Goal: Information Seeking & Learning: Learn about a topic

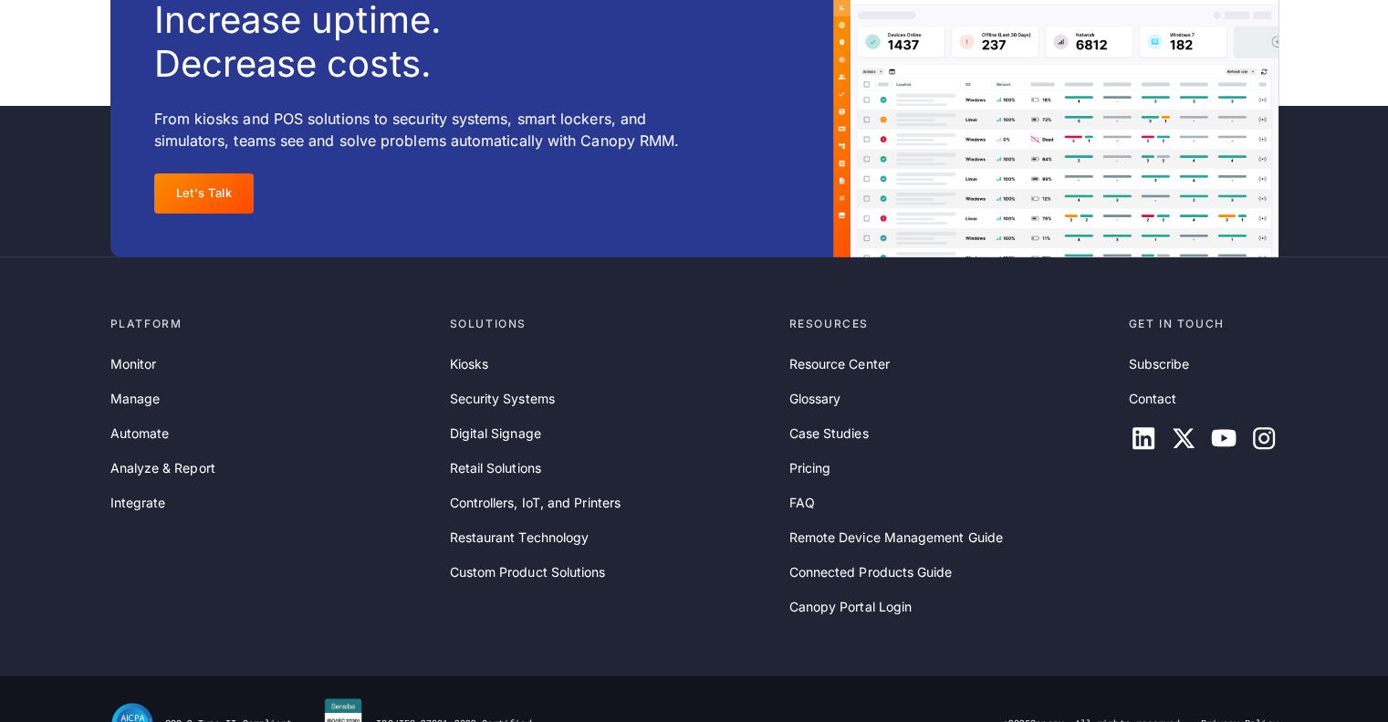
scroll to position [5986, 0]
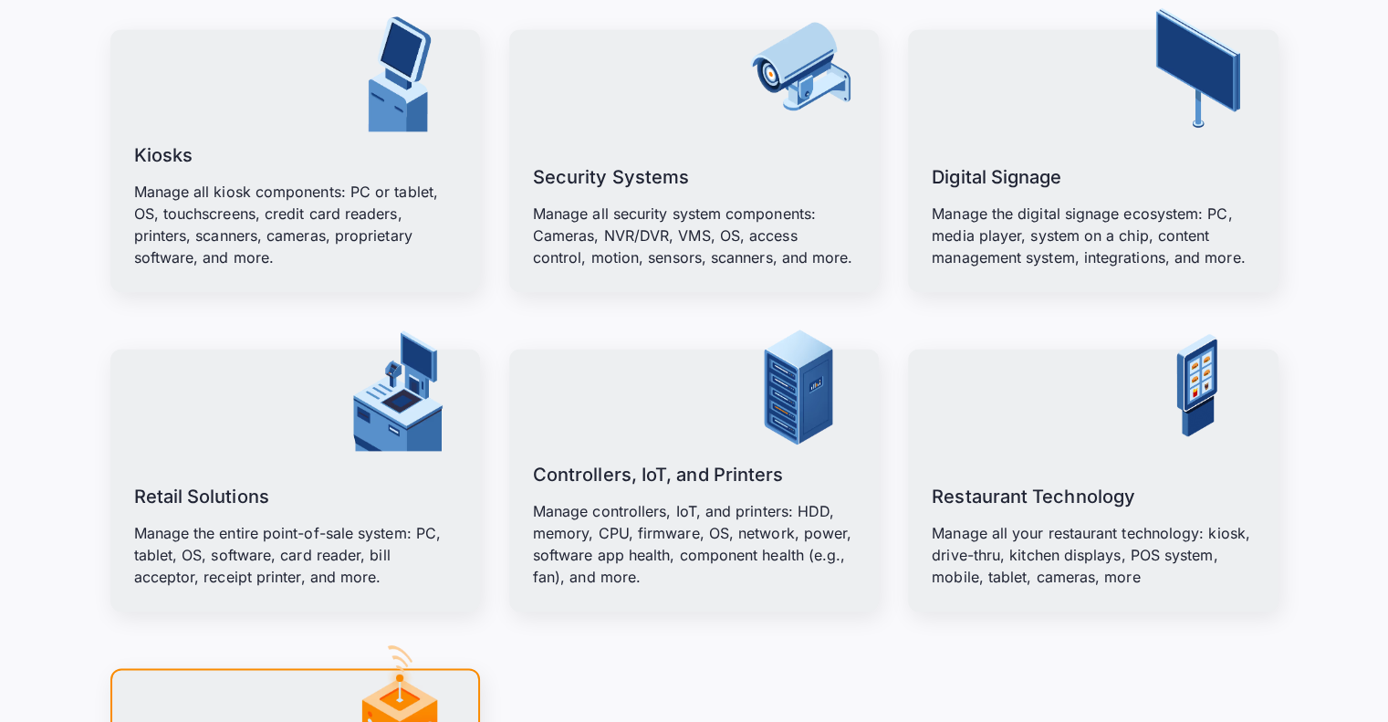
scroll to position [2646, 0]
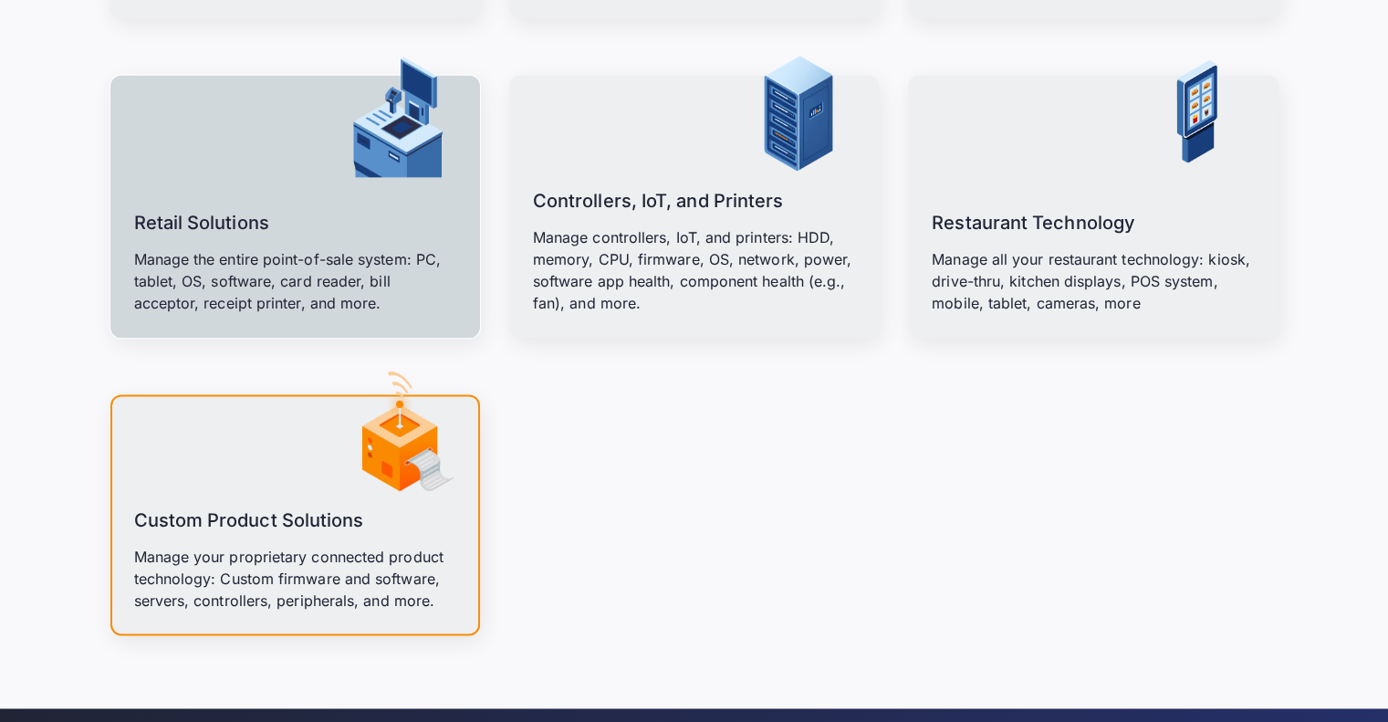
click at [321, 214] on div "Retail Solutions Manage the entire point-of-sale system: PC, tablet, OS, softwa…" at bounding box center [295, 250] width 322 height 128
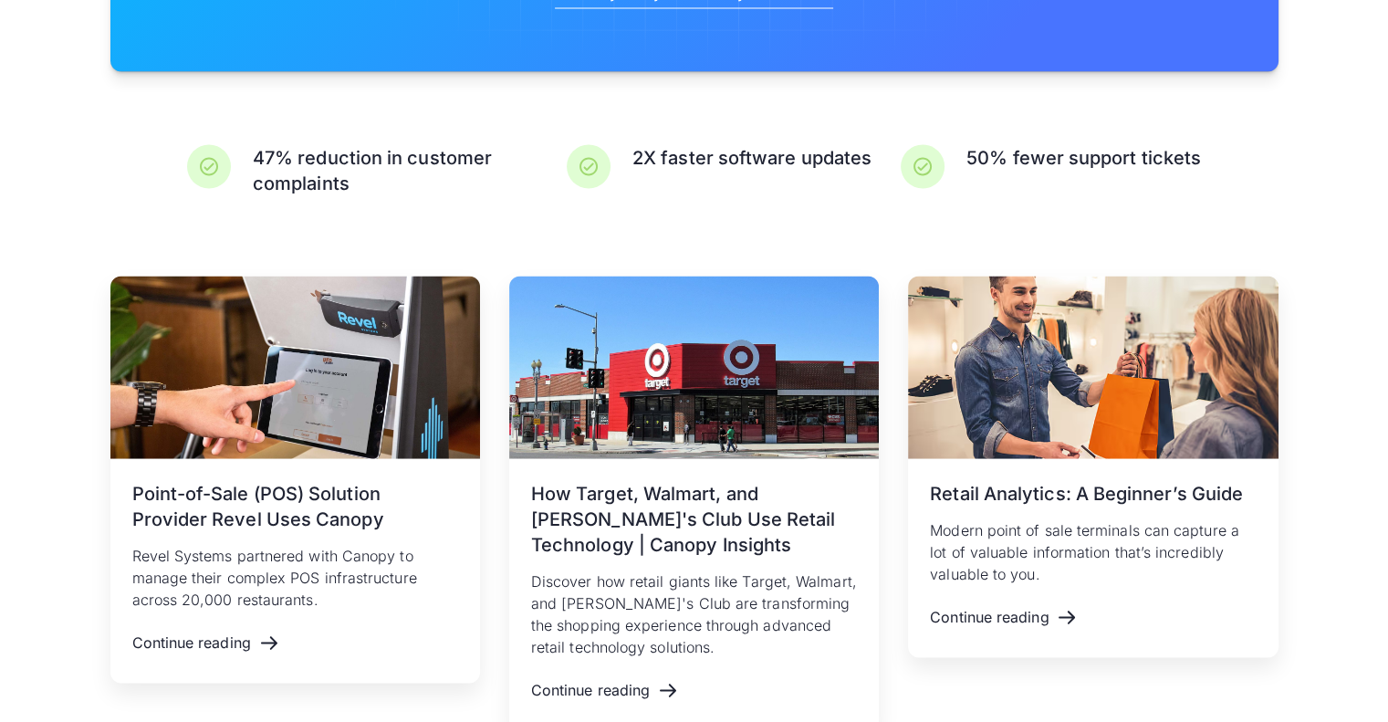
scroll to position [3559, 0]
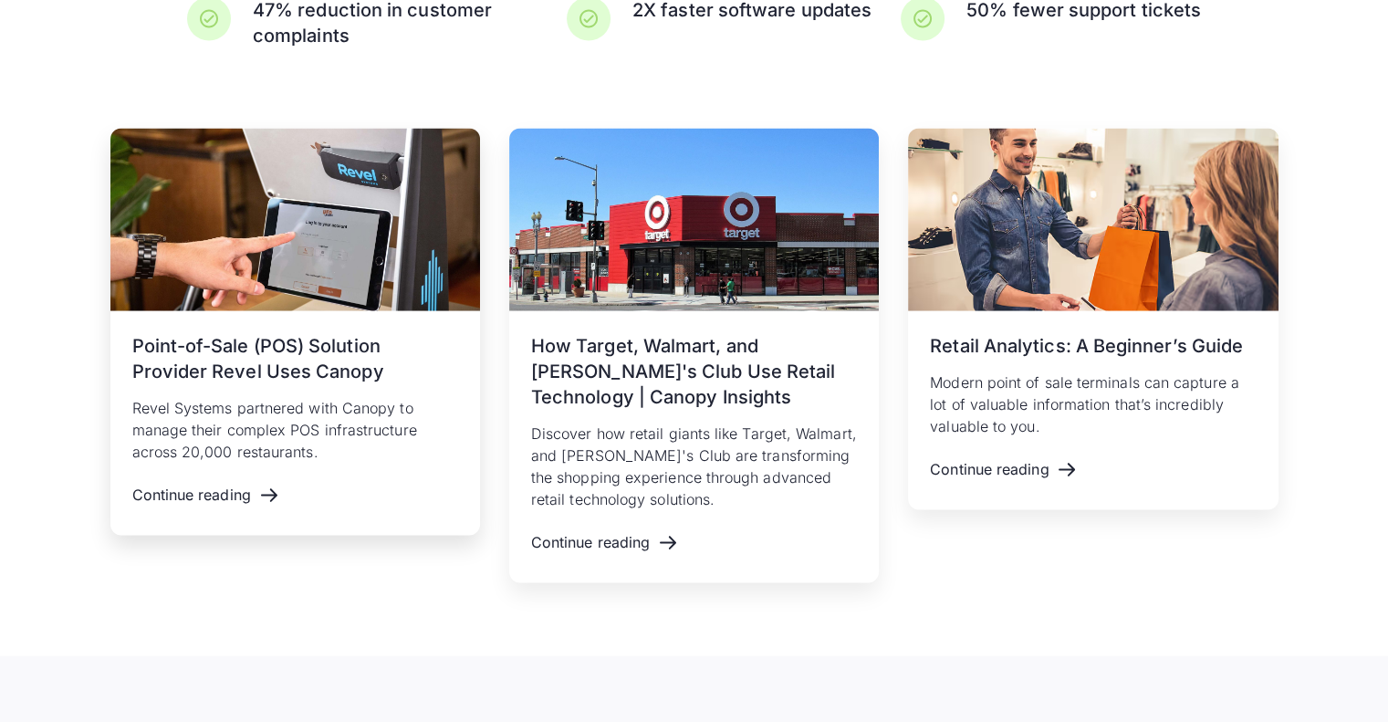
click at [319, 497] on div "[DATE] Point-of-Sale (POS) Solution Provider Revel Uses Canopy Revel Systems pa…" at bounding box center [295, 423] width 370 height 224
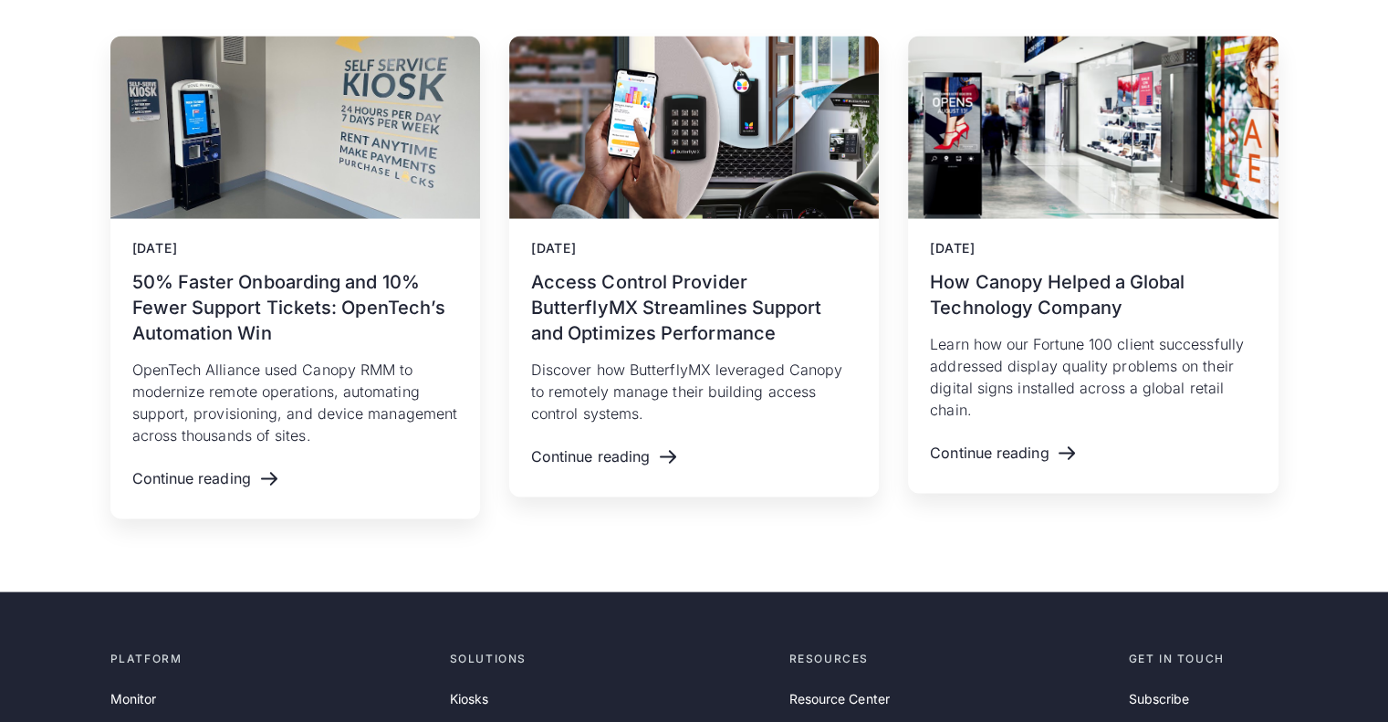
scroll to position [3832, 0]
